Goal: Task Accomplishment & Management: Manage account settings

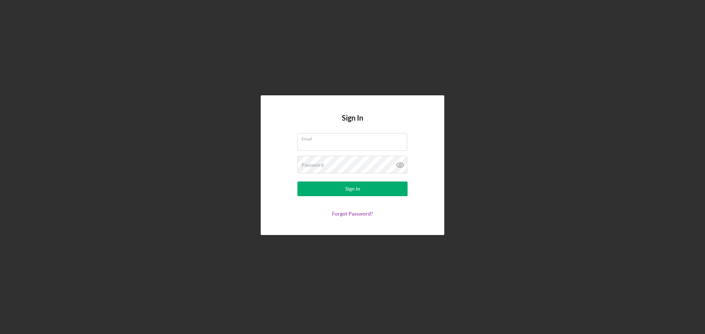
type input "[EMAIL_ADDRESS][DOMAIN_NAME]"
click at [431, 202] on div "Sign In Email [EMAIL_ADDRESS][DOMAIN_NAME] Password Sign In Forgot Password?" at bounding box center [353, 165] width 184 height 140
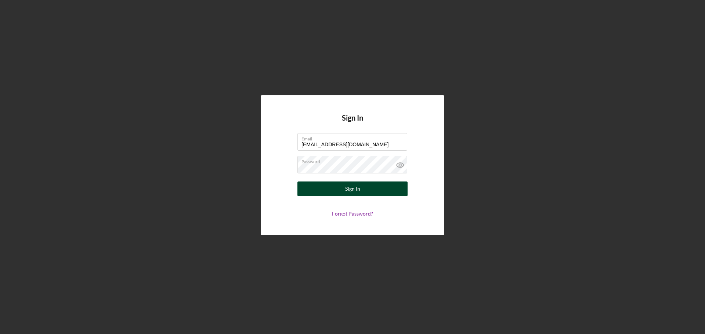
click at [374, 189] on button "Sign In" at bounding box center [352, 189] width 110 height 15
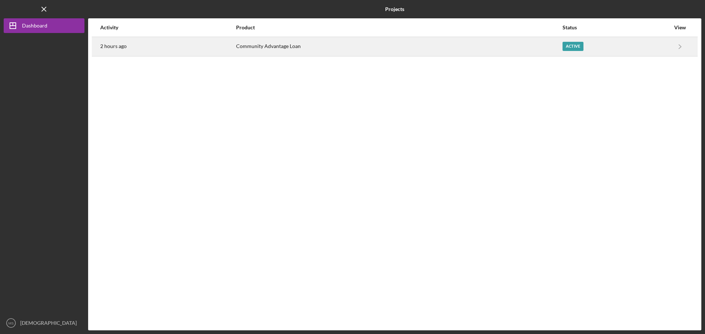
click at [571, 46] on div "Active" at bounding box center [572, 46] width 21 height 9
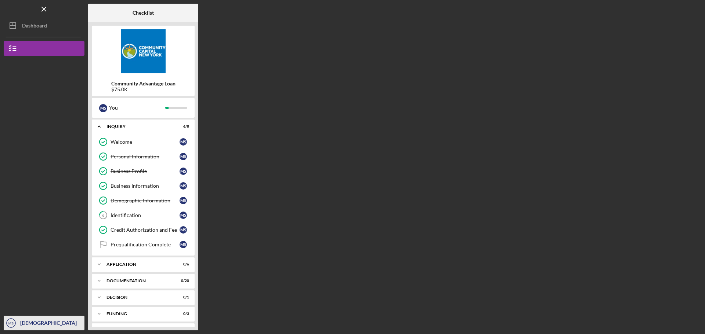
click at [22, 324] on div "[DEMOGRAPHIC_DATA][PERSON_NAME]" at bounding box center [51, 330] width 66 height 29
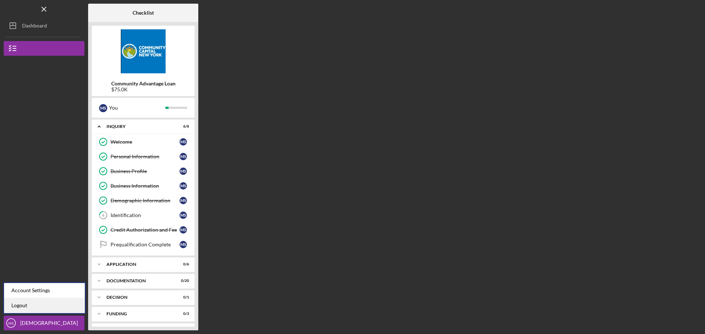
click at [18, 307] on link "Logout" at bounding box center [44, 305] width 81 height 15
